Goal: Information Seeking & Learning: Learn about a topic

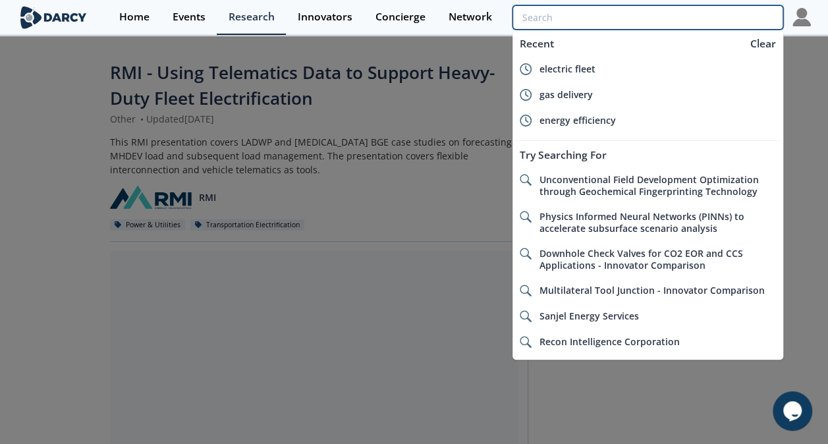
click at [727, 23] on input "search" at bounding box center [648, 17] width 270 height 24
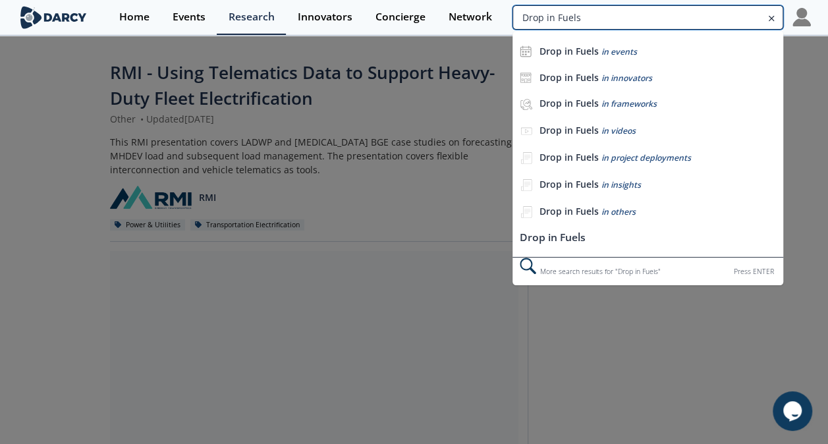
type input "Drop in Fuels"
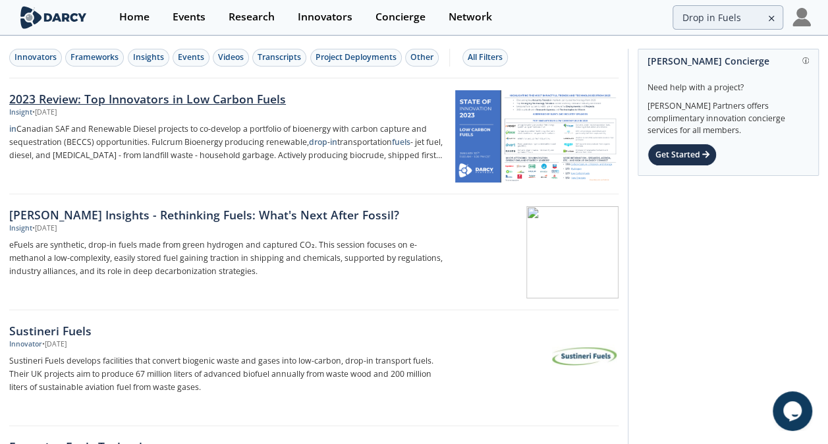
click at [277, 102] on div "2023 Review: Top Innovators in Low Carbon Fuels" at bounding box center [226, 98] width 434 height 17
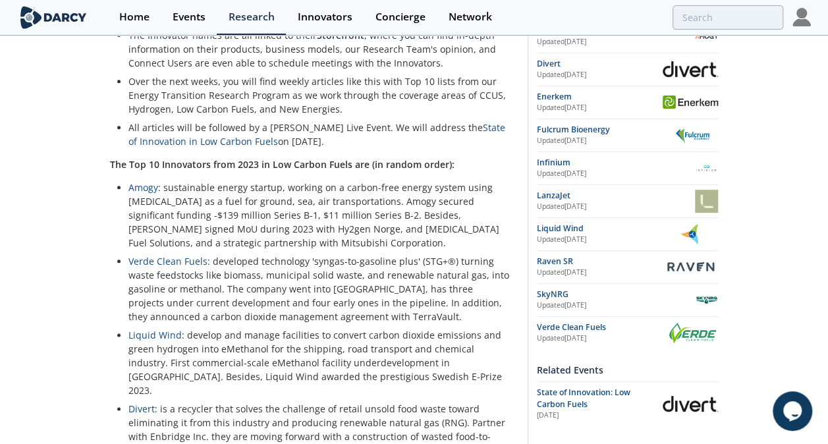
scroll to position [634, 0]
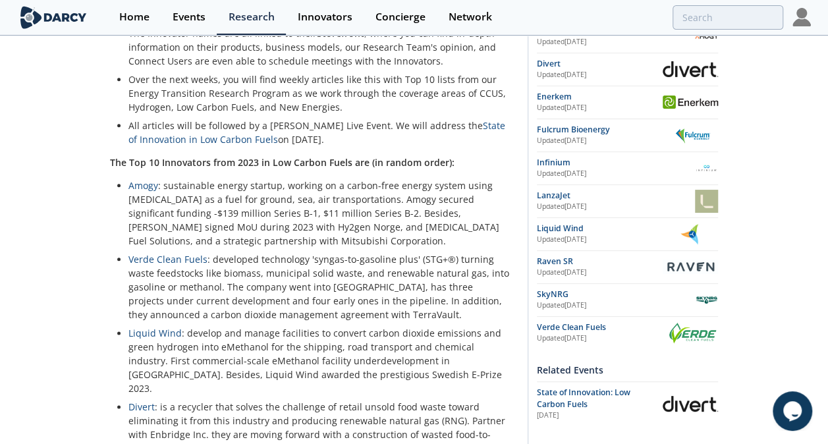
click at [447, 125] on p "All articles will be followed by a [PERSON_NAME] Live Event. We will address th…" at bounding box center [318, 133] width 381 height 28
click at [452, 119] on link "State of Innovation in Low Carbon Fuels" at bounding box center [316, 132] width 377 height 26
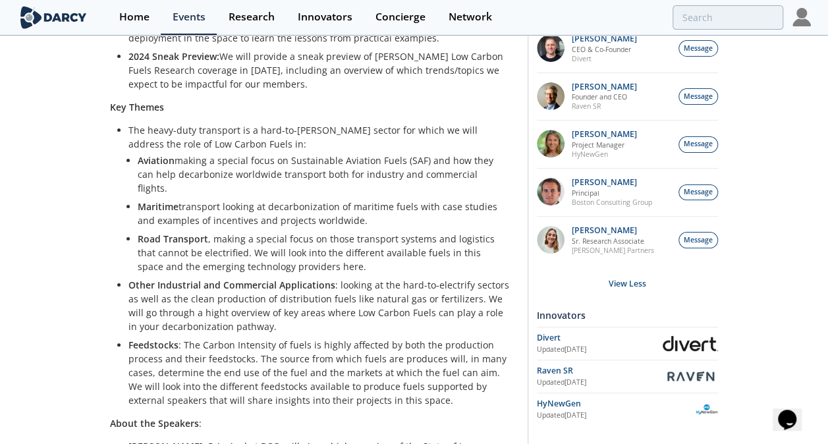
scroll to position [500, 0]
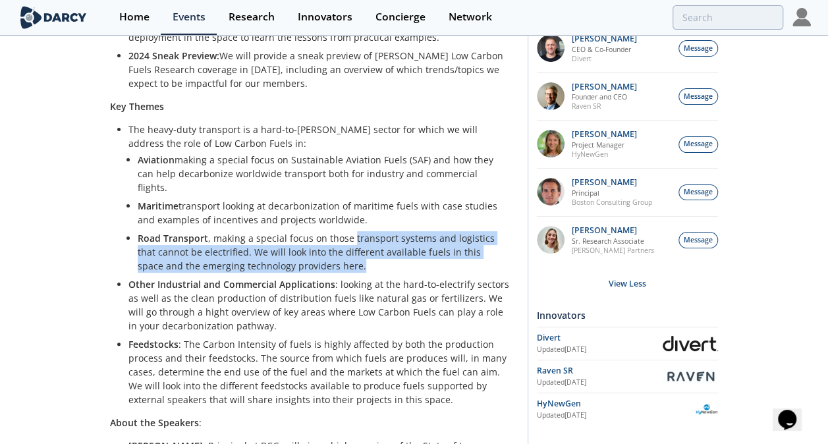
drag, startPoint x: 347, startPoint y: 223, endPoint x: 350, endPoint y: 199, distance: 24.7
click at [350, 231] on li "Road Transport , making a special focus on those transport systems and logistic…" at bounding box center [319, 252] width 362 height 42
copy li "transport systems and logistics that cannot be electrified. We will look into t…"
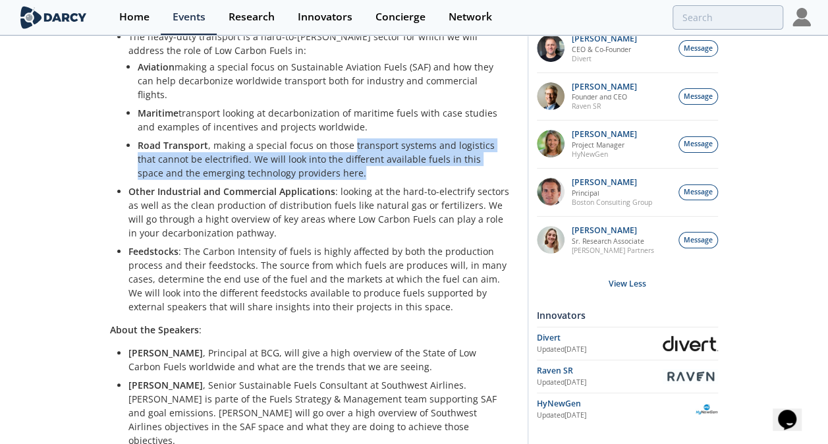
scroll to position [595, 0]
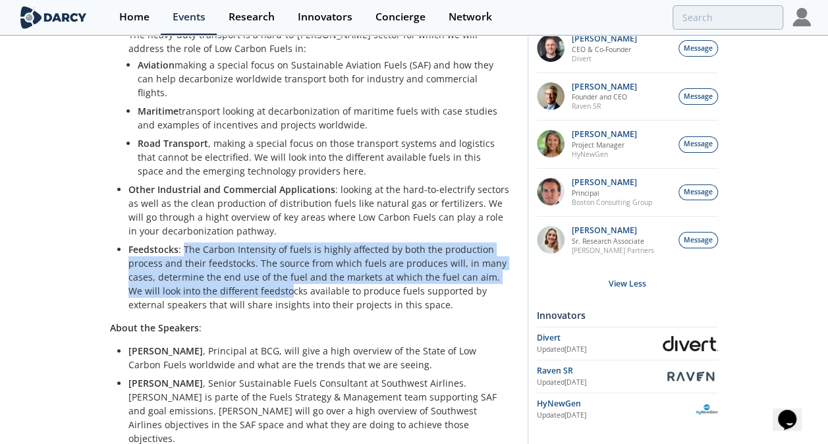
drag, startPoint x: 182, startPoint y: 204, endPoint x: 271, endPoint y: 252, distance: 101.4
click at [271, 252] on li "Feedstocks : The Carbon Intensity of fuels is highly affected by both the produ…" at bounding box center [318, 276] width 381 height 69
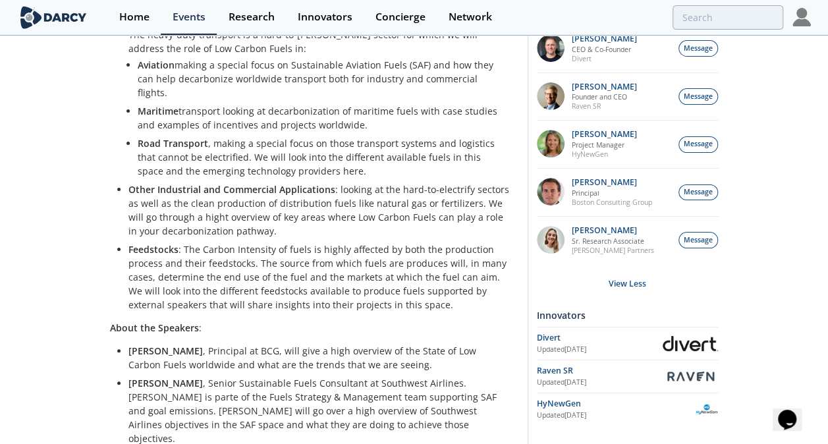
drag, startPoint x: 271, startPoint y: 252, endPoint x: 286, endPoint y: 277, distance: 28.9
click at [286, 277] on div "About the Event If you missed any of Darcy's Low Carbon Fuels research coverage…" at bounding box center [314, 135] width 408 height 1026
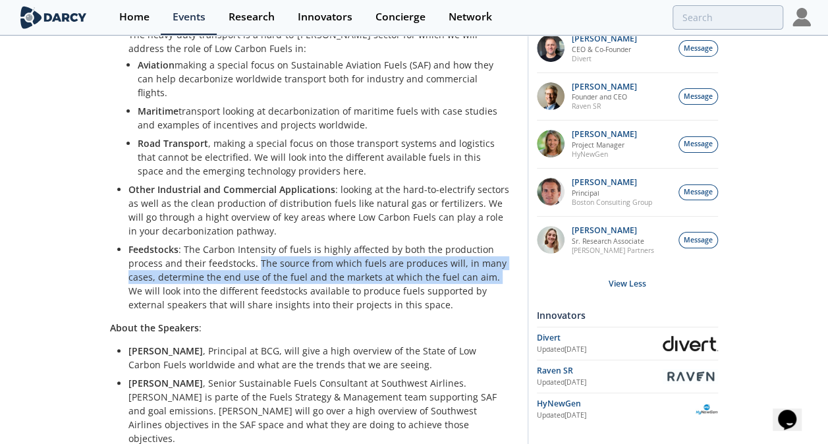
drag, startPoint x: 257, startPoint y: 217, endPoint x: 488, endPoint y: 235, distance: 231.9
click at [488, 242] on li "Feedstocks : The Carbon Intensity of fuels is highly affected by both the produ…" at bounding box center [318, 276] width 381 height 69
copy li "The source from which fuels are produces will, in many cases, determine the end…"
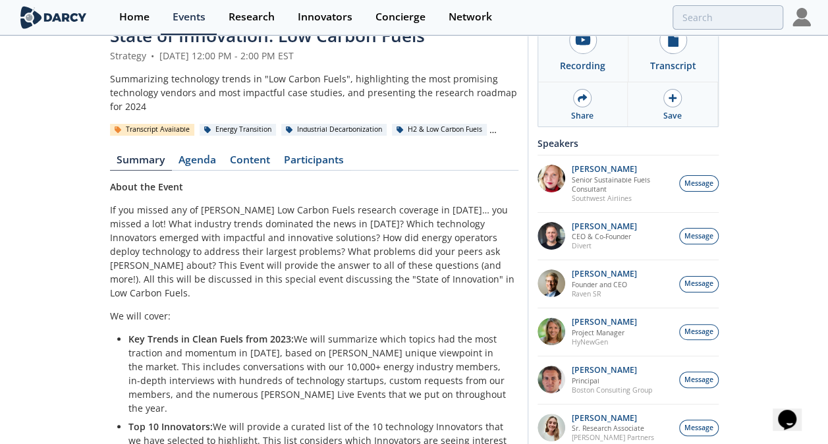
scroll to position [0, 0]
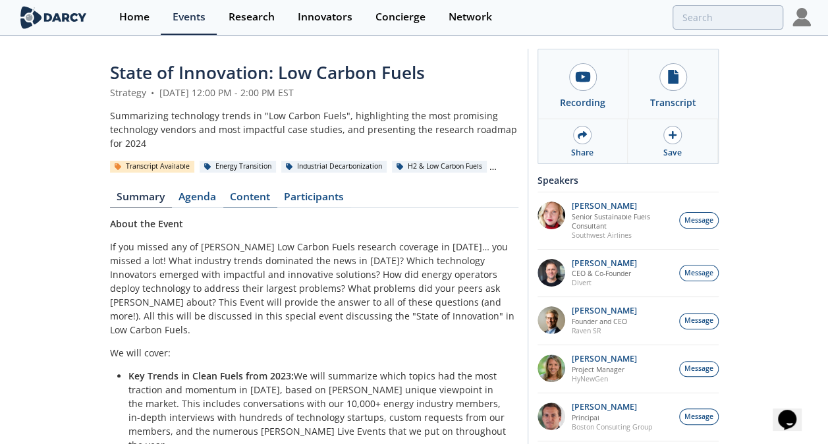
click at [250, 204] on link "Content" at bounding box center [250, 200] width 54 height 16
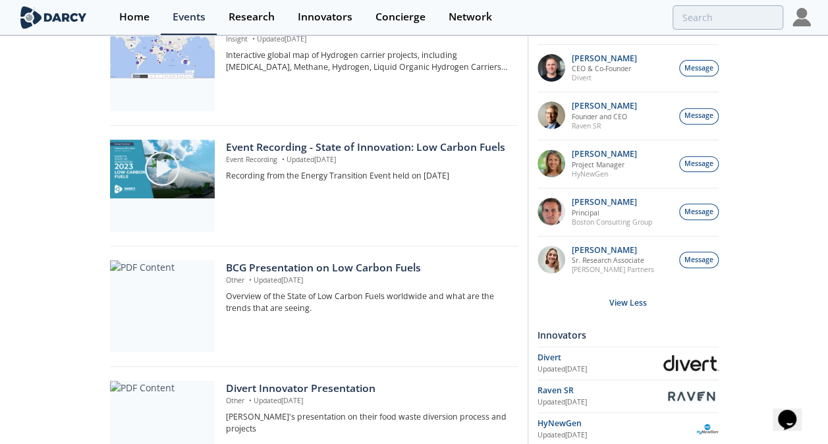
scroll to position [208, 0]
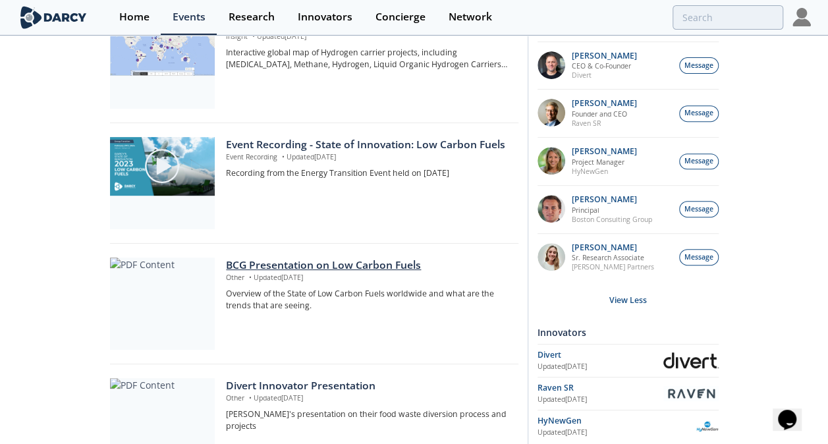
click at [282, 262] on div "BCG Presentation on Low Carbon Fuels" at bounding box center [367, 266] width 283 height 16
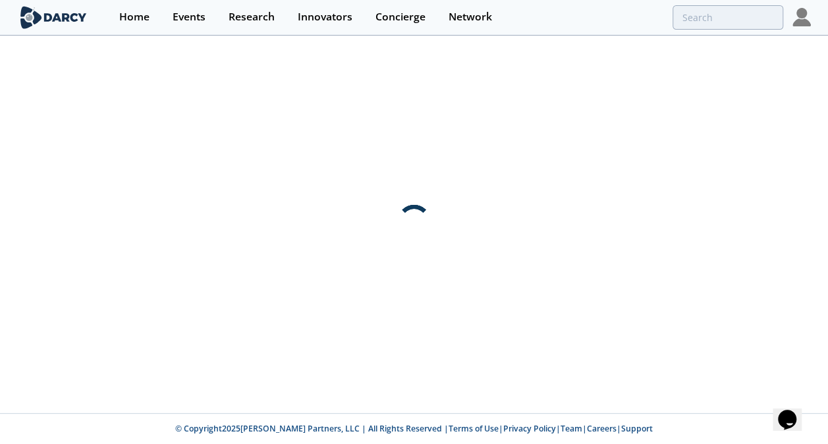
scroll to position [0, 0]
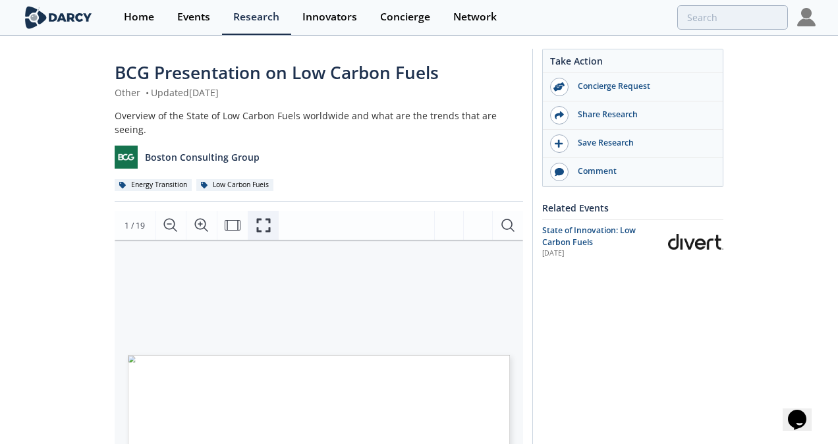
click at [271, 215] on button "Fullscreen" at bounding box center [263, 225] width 31 height 29
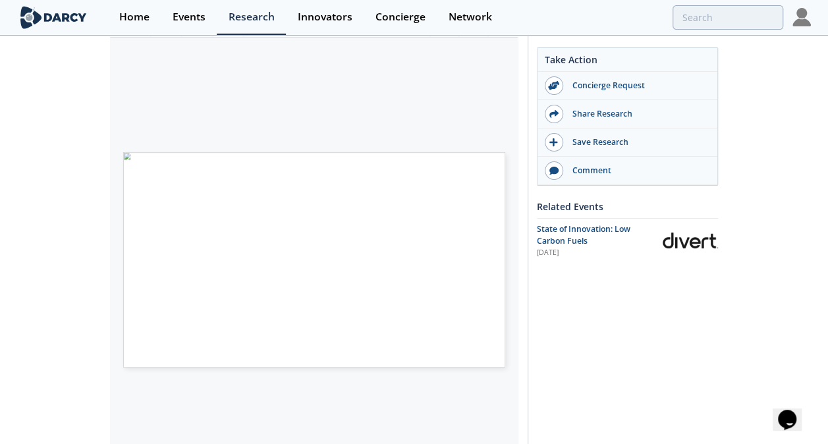
scroll to position [226, 0]
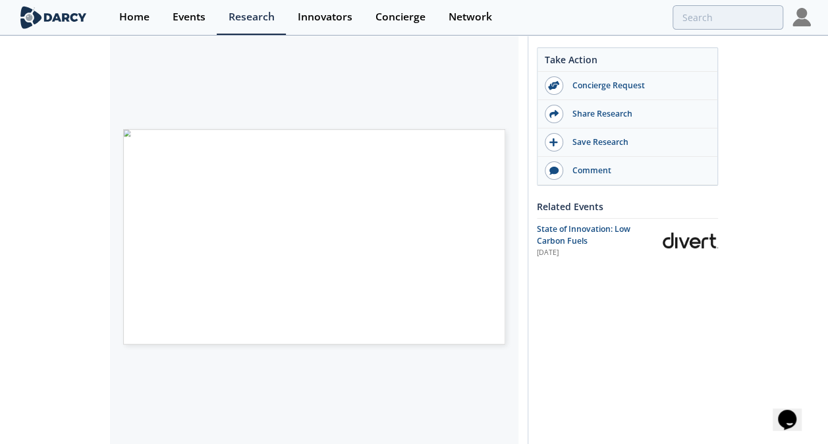
click at [555, 312] on div "Take Action Concierge Request Share Research Save Research Comment Related Even…" at bounding box center [623, 278] width 191 height 911
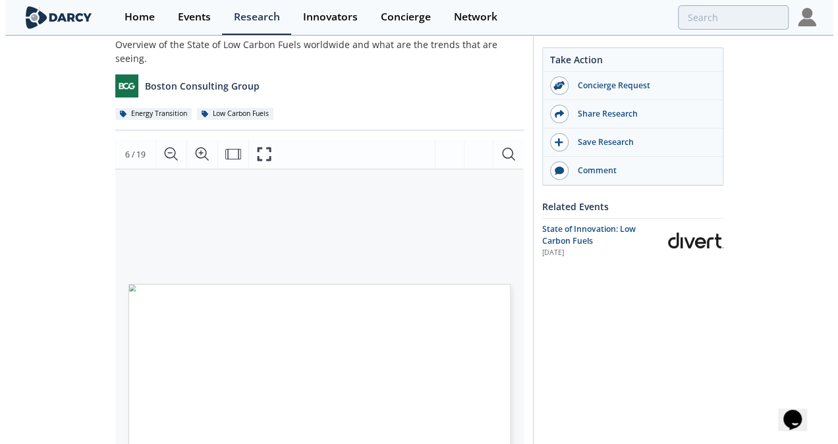
scroll to position [74, 0]
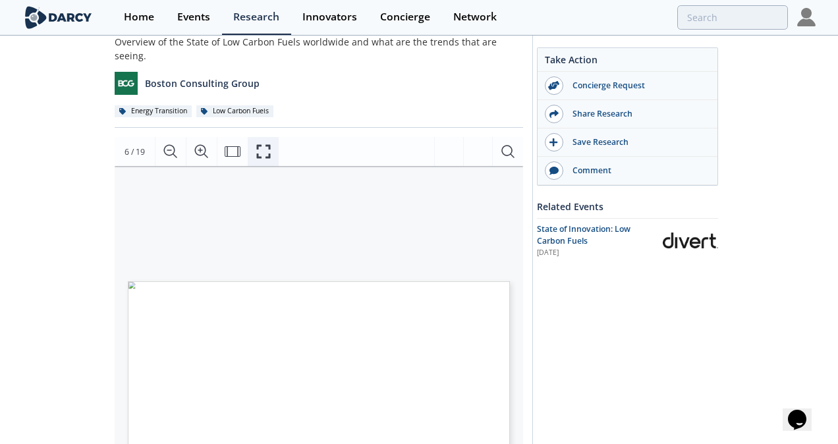
click at [263, 144] on icon "Fullscreen" at bounding box center [264, 152] width 16 height 16
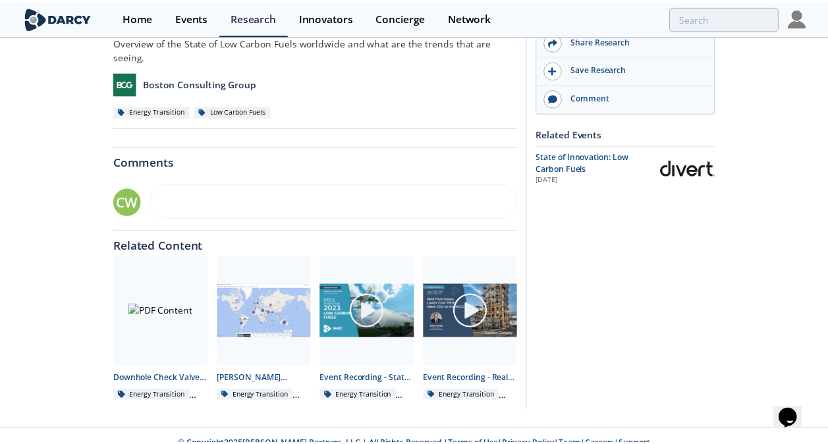
scroll to position [0, 0]
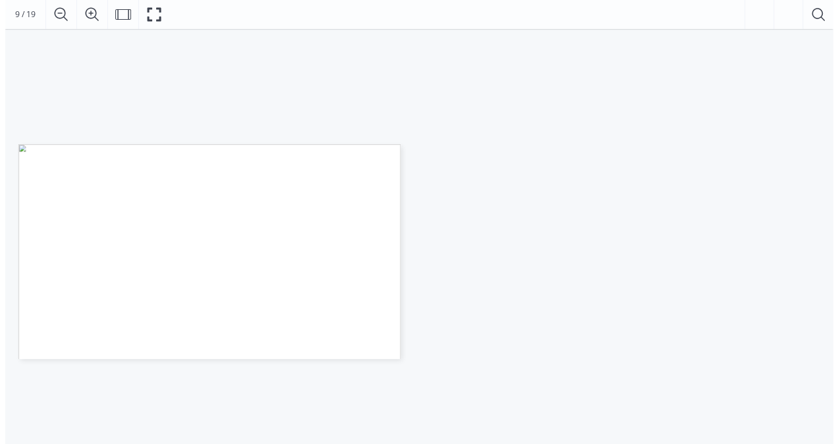
scroll to position [111, 0]
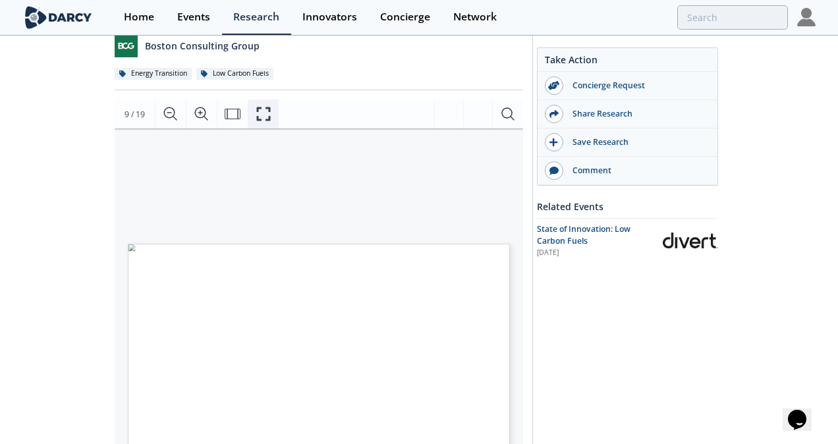
click at [262, 106] on icon "Fullscreen" at bounding box center [264, 114] width 16 height 16
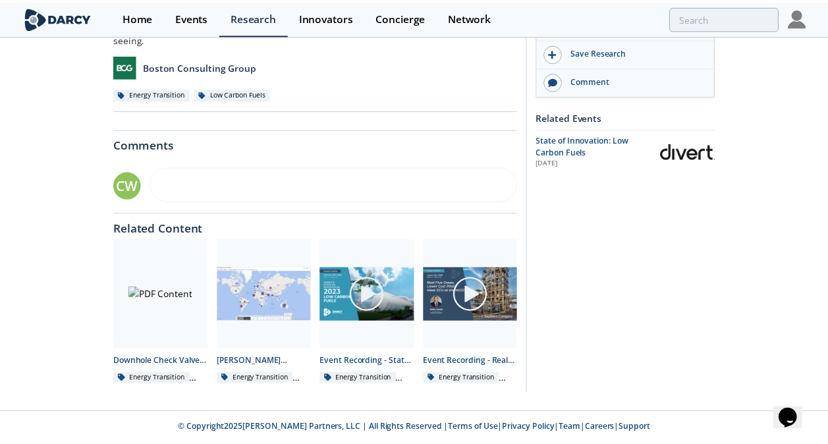
scroll to position [0, 0]
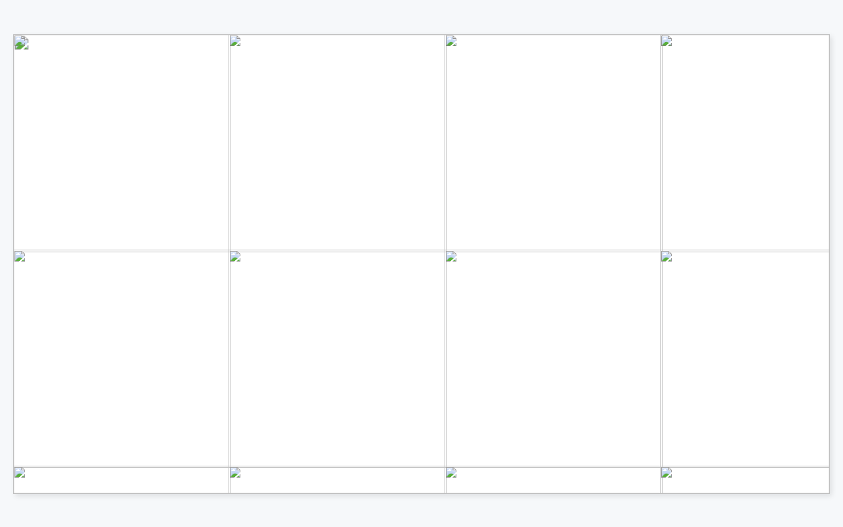
drag, startPoint x: 752, startPoint y: 375, endPoint x: 760, endPoint y: 378, distance: 9.2
click at [760, 378] on span "+ FT /" at bounding box center [755, 376] width 26 height 9
click at [716, 422] on span "by Methanol-to-Gasoline or Methanol-to-Kerosene Note: HVO (Hydrotreated Vegetab…" at bounding box center [430, 476] width 748 height 9
drag, startPoint x: 684, startPoint y: 477, endPoint x: 762, endPoint y: 477, distance: 77.7
click at [762, 422] on span "by Methanol-to-Gasoline or Methanol-to-Kerosene Note: HVO (Hydrotreated Vegetab…" at bounding box center [430, 476] width 748 height 9
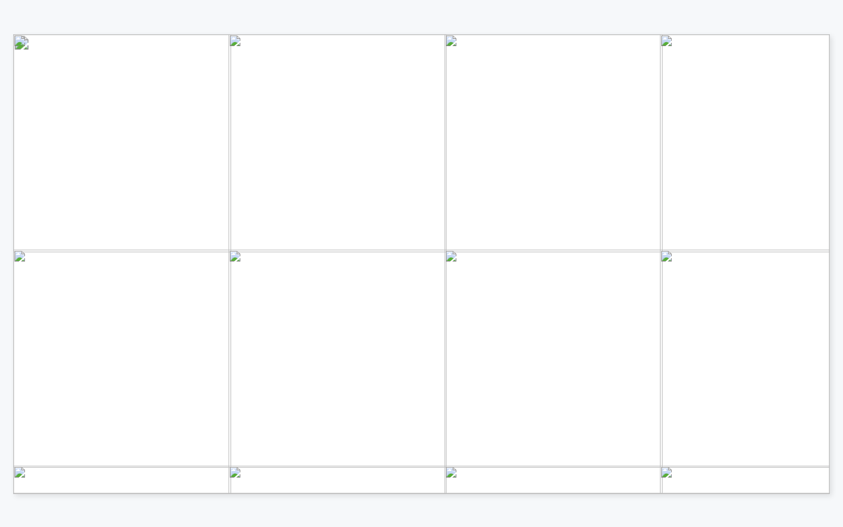
drag, startPoint x: 762, startPoint y: 477, endPoint x: 736, endPoint y: 482, distance: 26.2
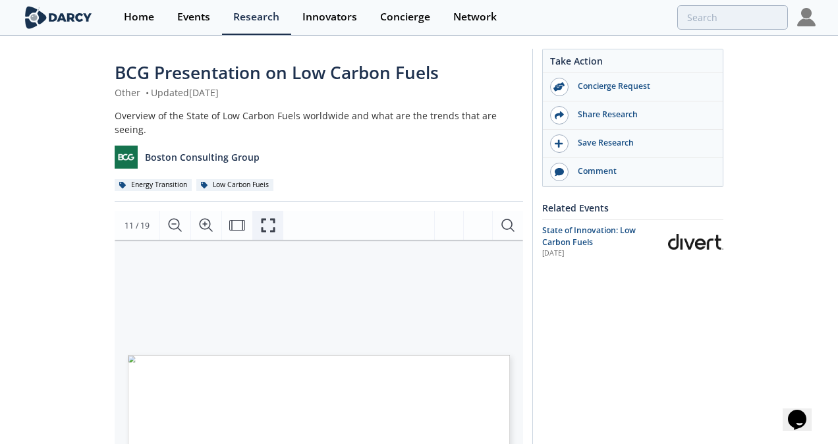
click at [274, 217] on icon "Fullscreen" at bounding box center [268, 225] width 16 height 16
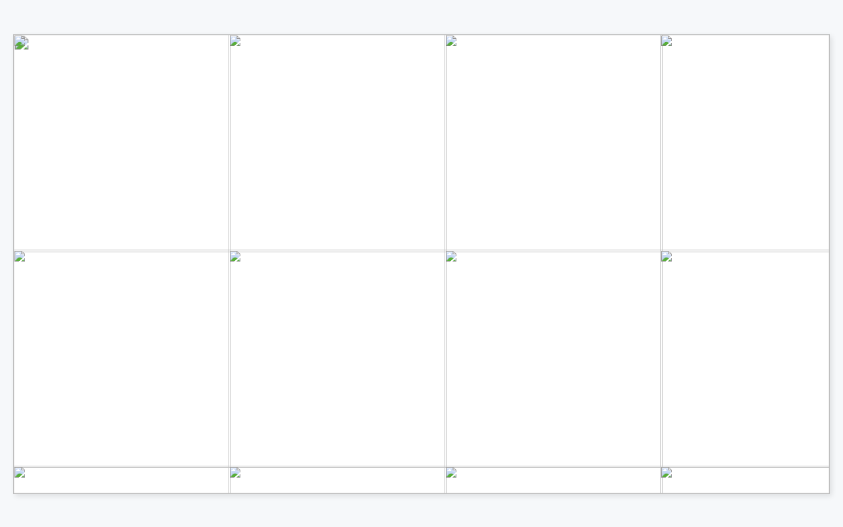
drag, startPoint x: 568, startPoint y: 144, endPoint x: 662, endPoint y: 188, distance: 103.8
click at [662, 34] on p "Advanced liquid biofuels need to increase from 7% in 2020 to over 90% in 2050 u…" at bounding box center [540, 34] width 1055 height 0
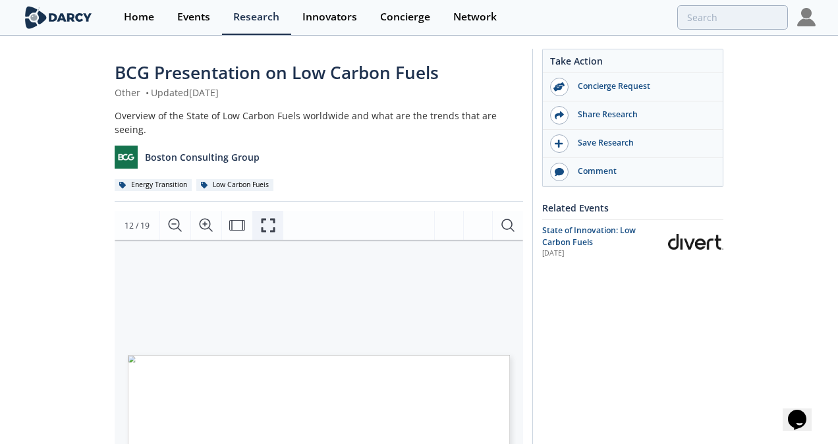
click at [275, 212] on button "Fullscreen" at bounding box center [267, 225] width 31 height 29
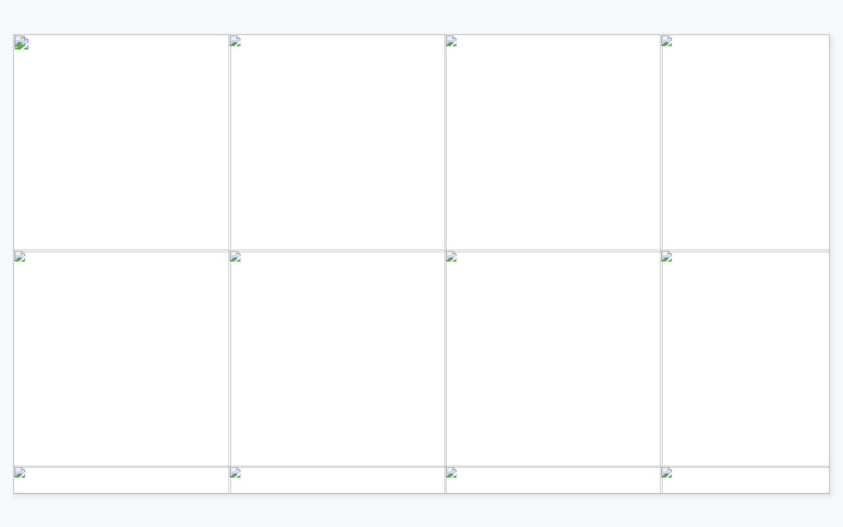
drag, startPoint x: 667, startPoint y: 183, endPoint x: 602, endPoint y: 165, distance: 67.1
click at [602, 34] on p "Advanced liquid biofuels need to increase from 7% in 2020 to over 90% in 2050 u…" at bounding box center [540, 34] width 1055 height 0
click at [653, 211] on span "Global liquid biofuels" at bounding box center [609, 216] width 94 height 11
drag, startPoint x: 460, startPoint y: 187, endPoint x: 308, endPoint y: 149, distance: 156.3
click at [308, 34] on p "Global bioenergy under NZE increases ~60% between 2020 and 2050, while shifting…" at bounding box center [540, 34] width 1055 height 0
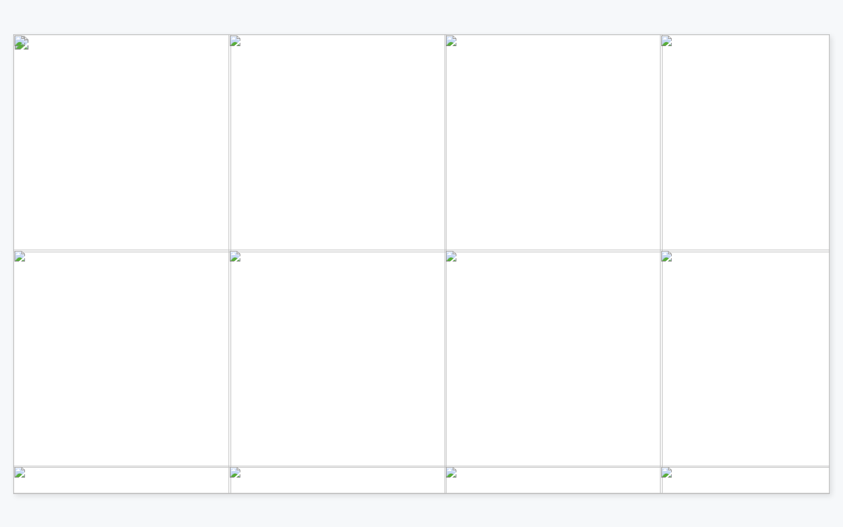
click at [308, 149] on span "Page 12" at bounding box center [842, 480] width 1089 height 681
click at [316, 144] on span "Global bioenergy under NZE increases ~60%" at bounding box center [422, 145] width 212 height 11
drag, startPoint x: 316, startPoint y: 144, endPoint x: 446, endPoint y: 186, distance: 136.5
click at [446, 34] on p "Global bioenergy under NZE increases ~60% between 2020 and 2050, while shifting…" at bounding box center [540, 34] width 1055 height 0
click at [447, 186] on span "Page 12" at bounding box center [842, 520] width 1089 height 681
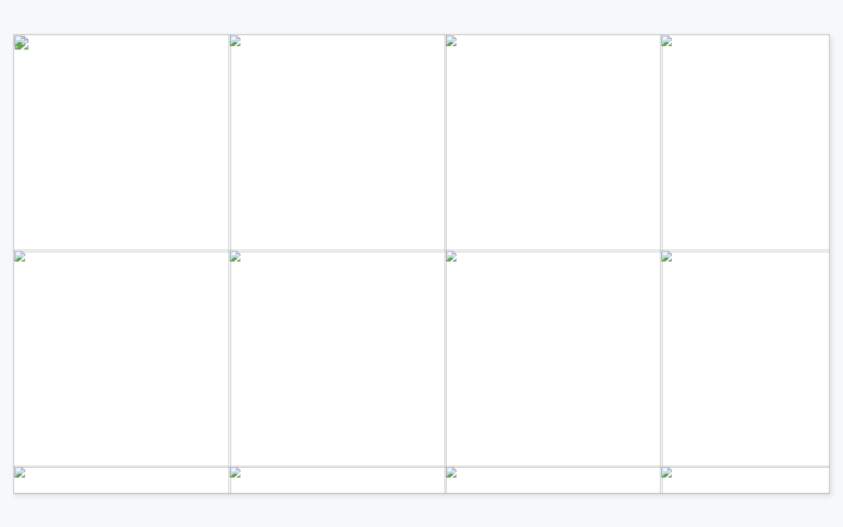
click at [442, 187] on span "traditional use of biomass" at bounding box center [380, 184] width 128 height 9
drag, startPoint x: 451, startPoint y: 187, endPoint x: 321, endPoint y: 153, distance: 133.6
click at [321, 34] on p "Global bioenergy under NZE increases ~60% between 2020 and 2050, while shifting…" at bounding box center [540, 34] width 1055 height 0
click at [321, 153] on span "between 2020 and 2050, while shifting" at bounding box center [410, 158] width 189 height 11
click at [316, 142] on span "Global bioenergy under NZE increases ~60%" at bounding box center [422, 145] width 212 height 11
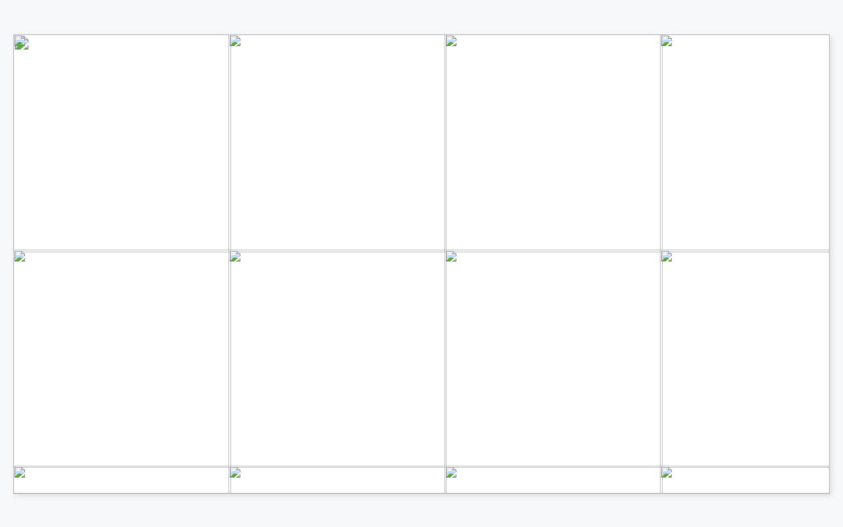
drag, startPoint x: 316, startPoint y: 142, endPoint x: 436, endPoint y: 188, distance: 128.5
click at [436, 34] on p "Global bioenergy under NZE increases ~60% between 2020 and 2050, while shifting…" at bounding box center [540, 34] width 1055 height 0
drag, startPoint x: 436, startPoint y: 188, endPoint x: 447, endPoint y: 186, distance: 10.9
click at [447, 186] on span "Page 12" at bounding box center [842, 520] width 1089 height 681
click at [319, 155] on span "between 2020 and 2050, while shifting" at bounding box center [410, 158] width 189 height 11
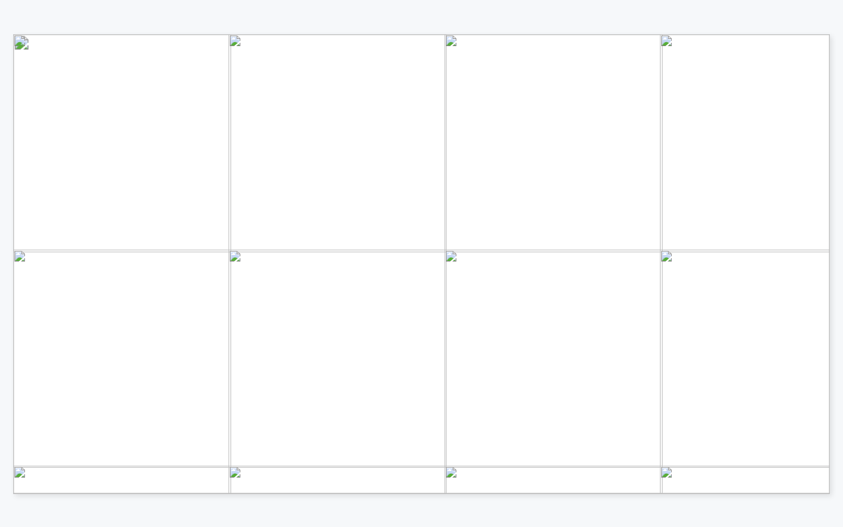
drag, startPoint x: 316, startPoint y: 146, endPoint x: 439, endPoint y: 194, distance: 132.2
click at [439, 34] on p "Global bioenergy under NZE increases ~60% between 2020 and 2050, while shifting…" at bounding box center [540, 34] width 1055 height 0
drag, startPoint x: 439, startPoint y: 194, endPoint x: 427, endPoint y: 168, distance: 28.6
click at [427, 168] on span "away from conventional feedstocks and the" at bounding box center [422, 171] width 213 height 11
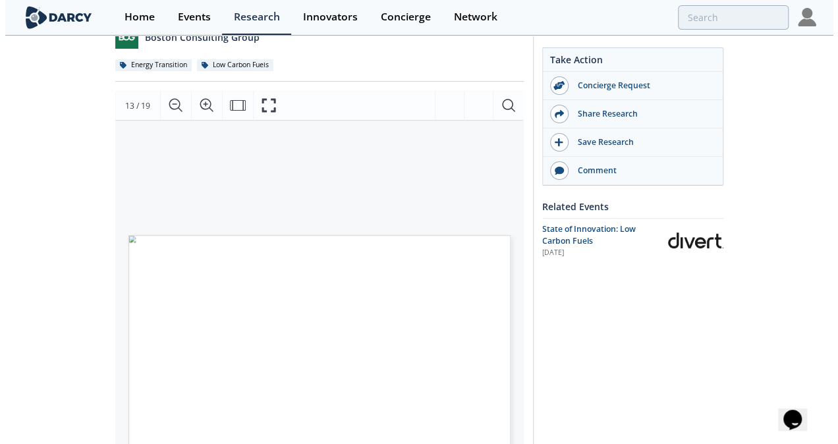
scroll to position [121, 0]
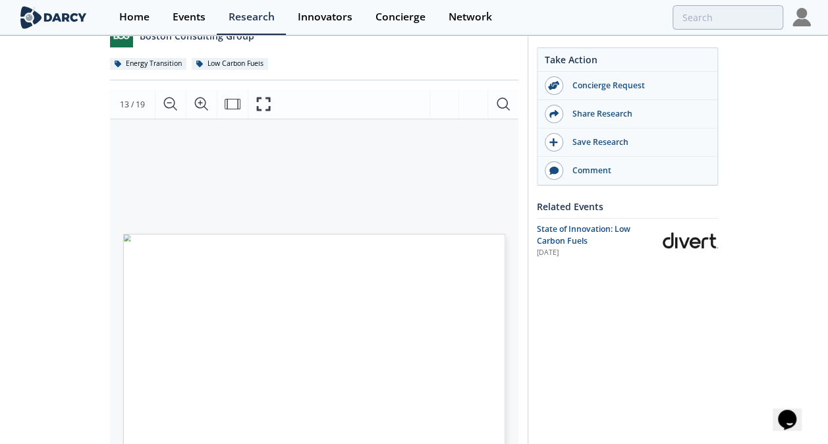
click at [574, 327] on div "Take Action Concierge Request Share Research Save Research Comment Related Even…" at bounding box center [623, 383] width 191 height 911
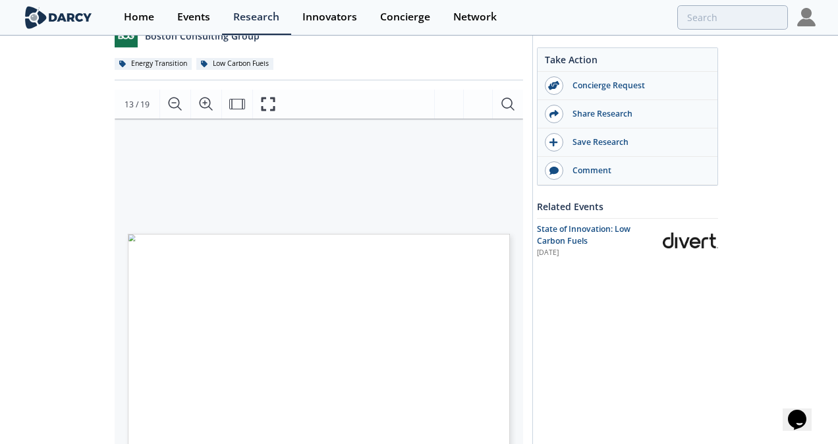
click at [491, 339] on span "Page 13" at bounding box center [678, 413] width 507 height 268
click at [265, 103] on button "Fullscreen" at bounding box center [267, 104] width 31 height 29
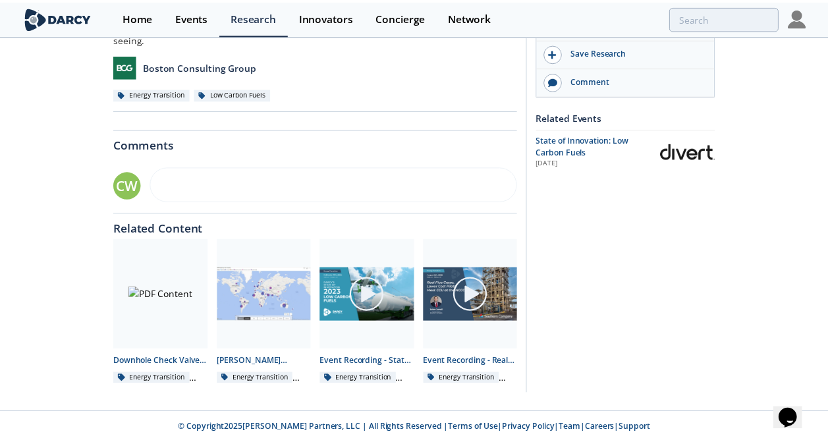
scroll to position [0, 0]
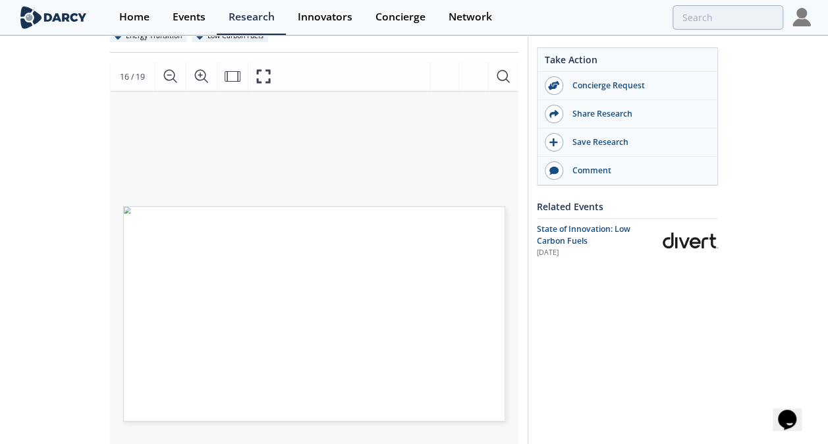
scroll to position [150, 0]
